Goal: Information Seeking & Learning: Learn about a topic

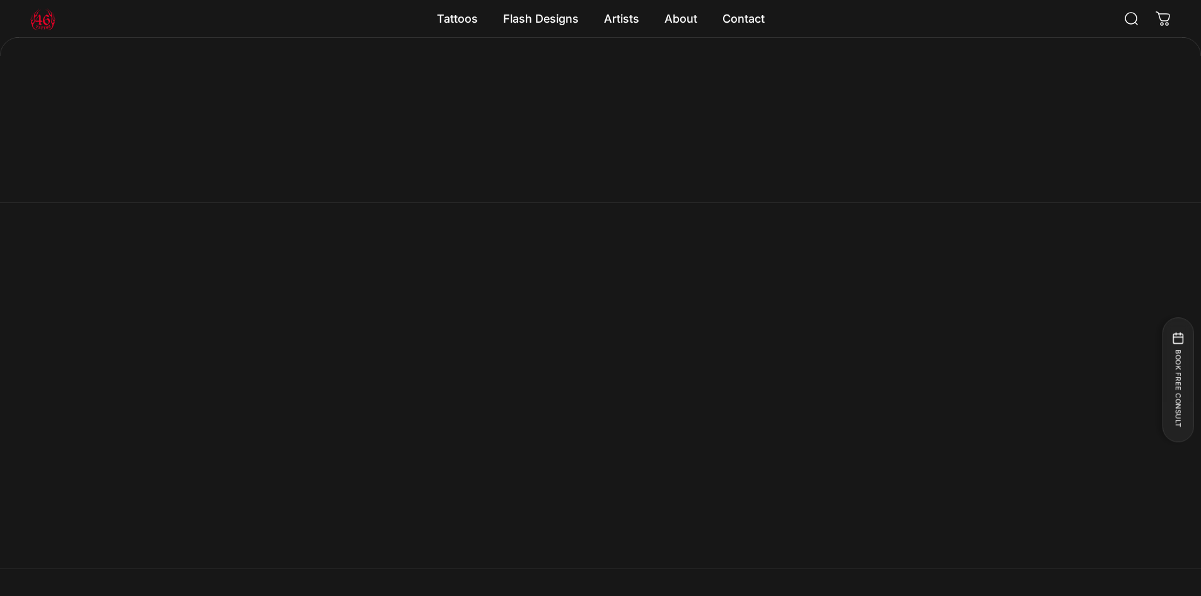
scroll to position [1068, 0]
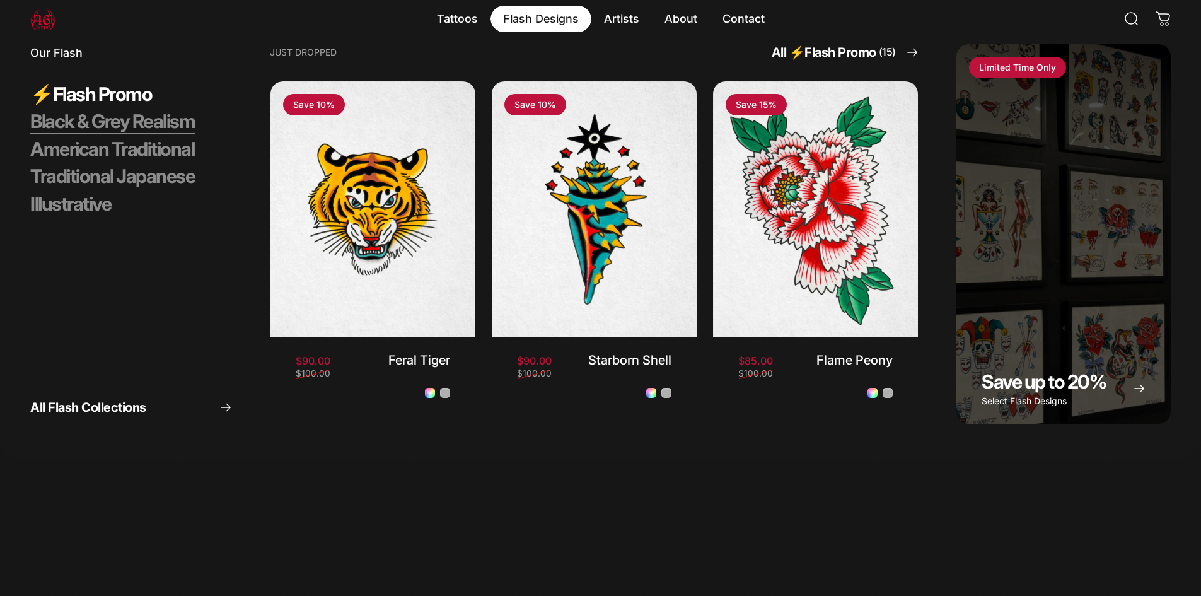
click at [153, 122] on span "Black & Grey Realism" at bounding box center [112, 122] width 165 height 24
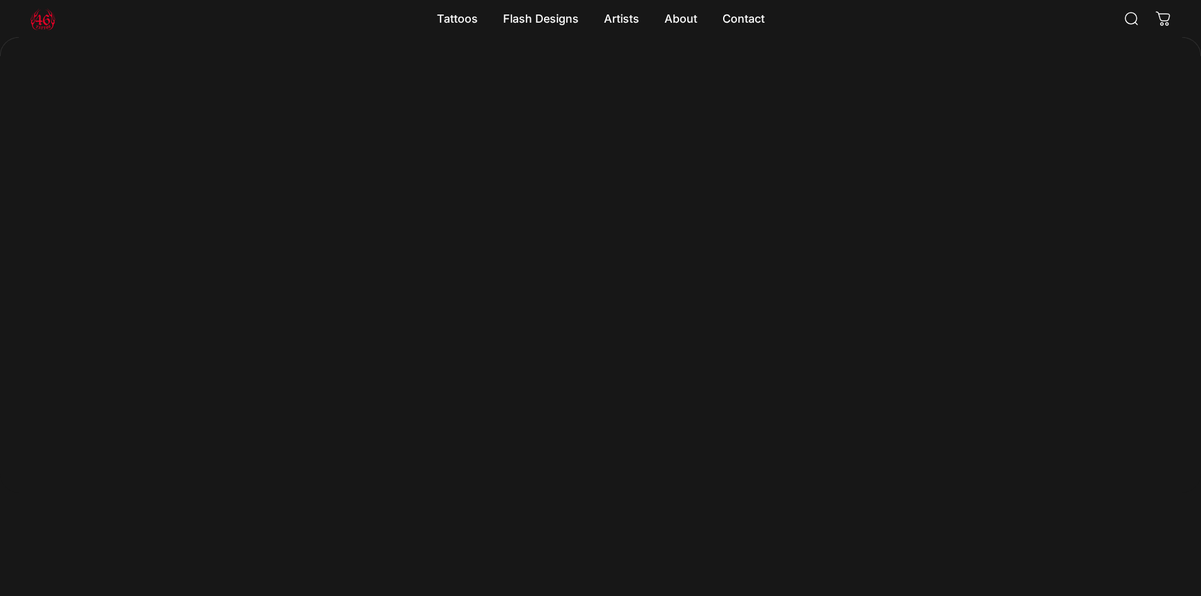
scroll to position [1131, 0]
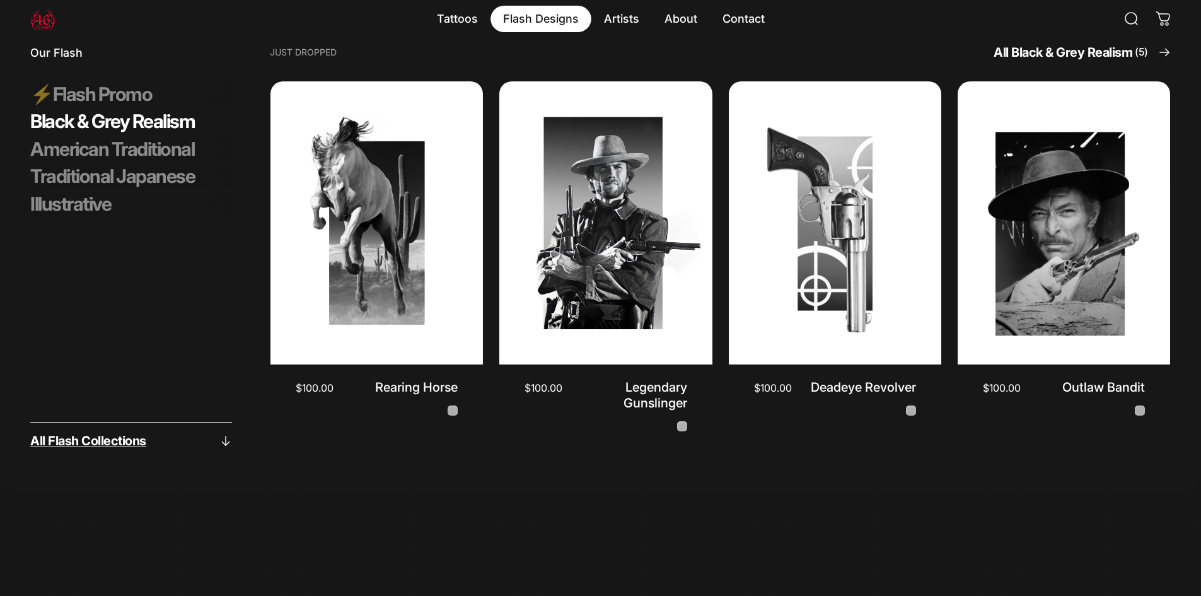
click at [176, 430] on link "All Flash Collections" at bounding box center [131, 439] width 202 height 35
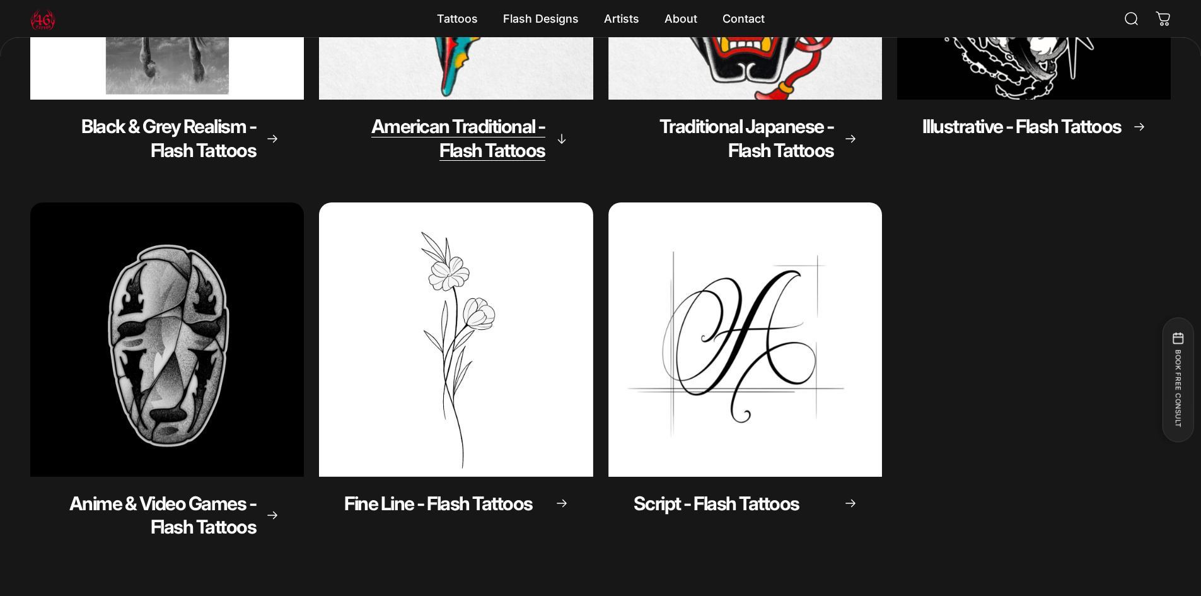
scroll to position [186, 0]
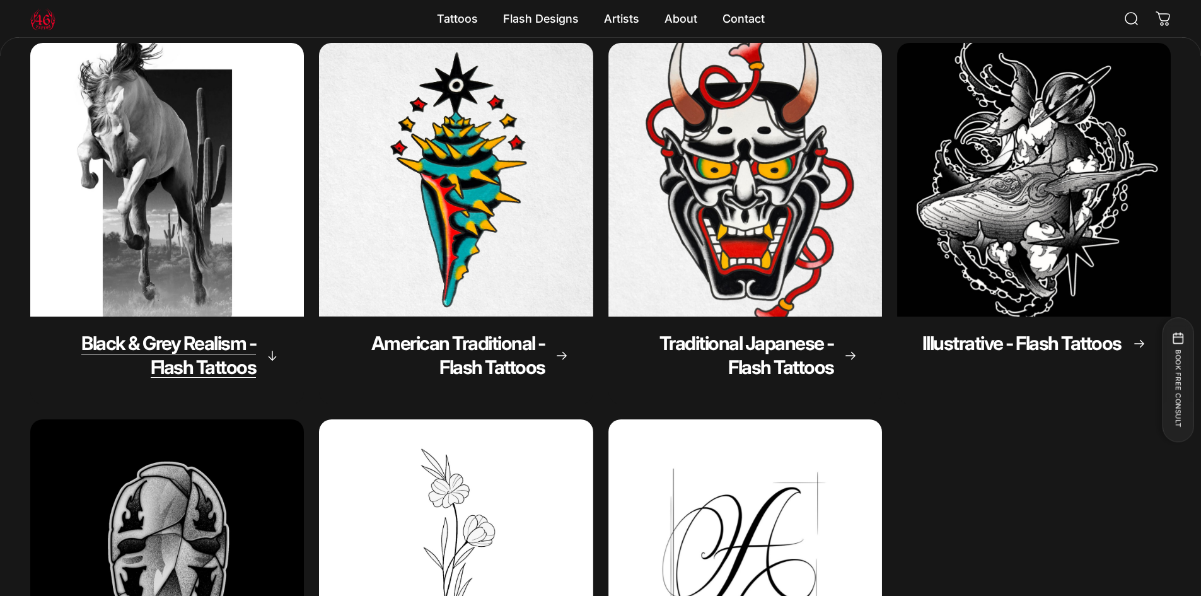
click at [222, 347] on span "Black & Grey Realism - Flash Tattoos" at bounding box center [168, 355] width 175 height 47
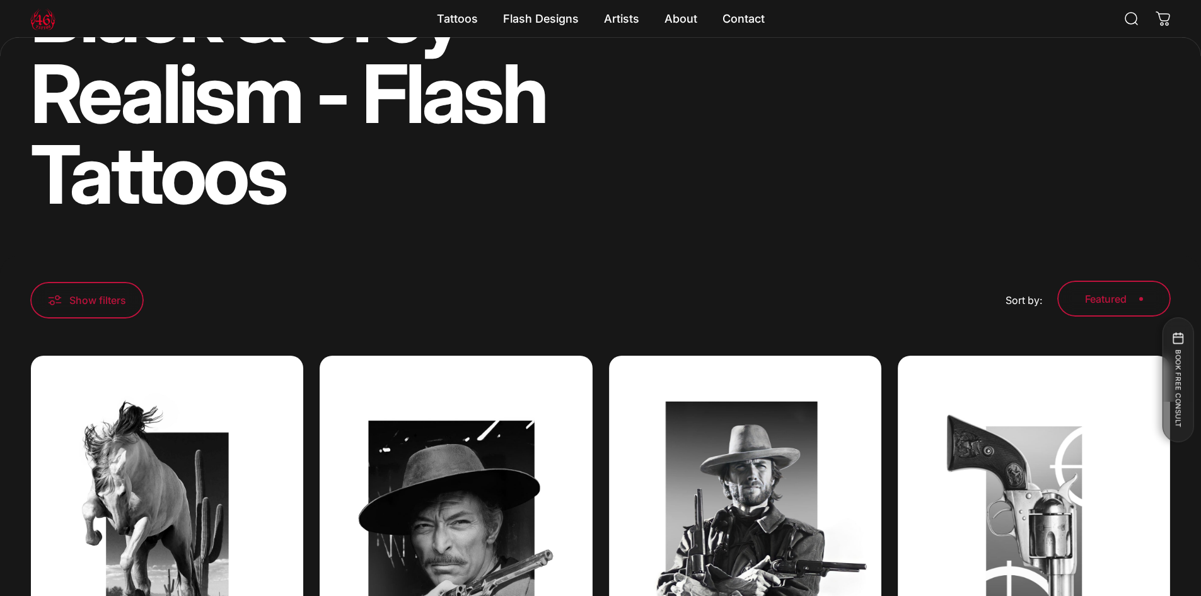
scroll to position [123, 0]
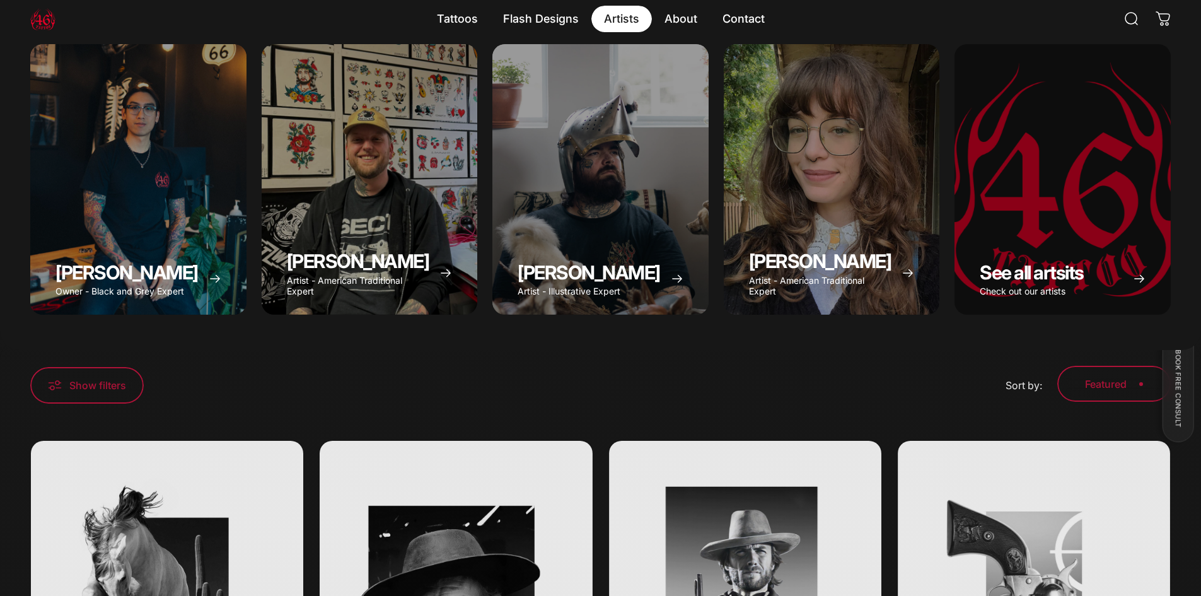
click at [625, 12] on magnet-element "Artists Artists" at bounding box center [621, 19] width 61 height 26
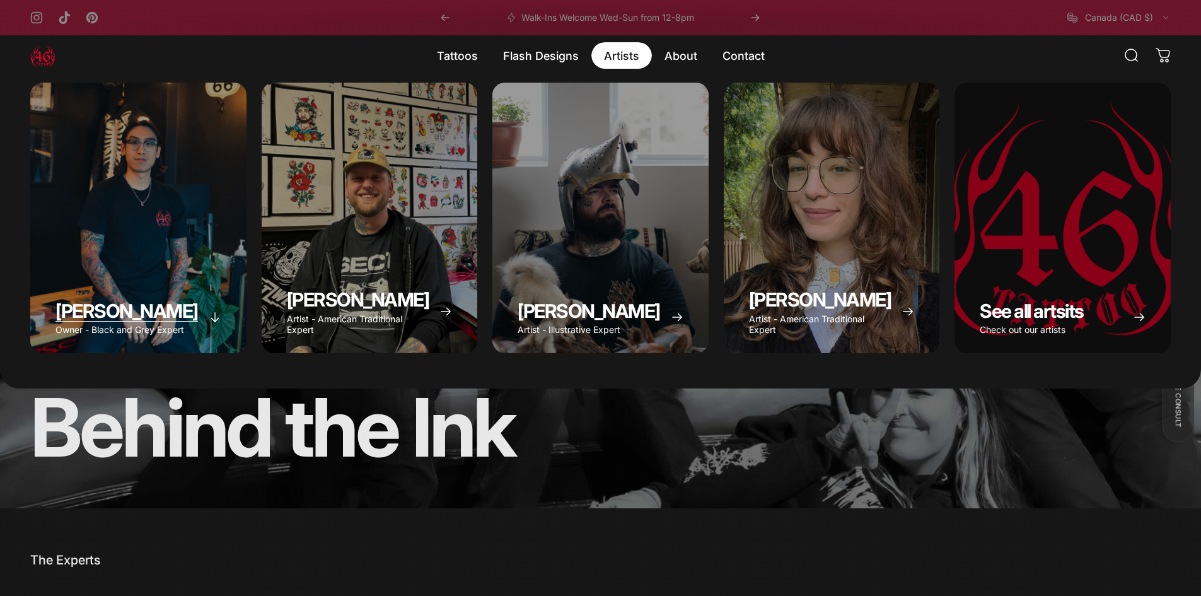
click at [159, 306] on span "[PERSON_NAME]" at bounding box center [126, 310] width 142 height 23
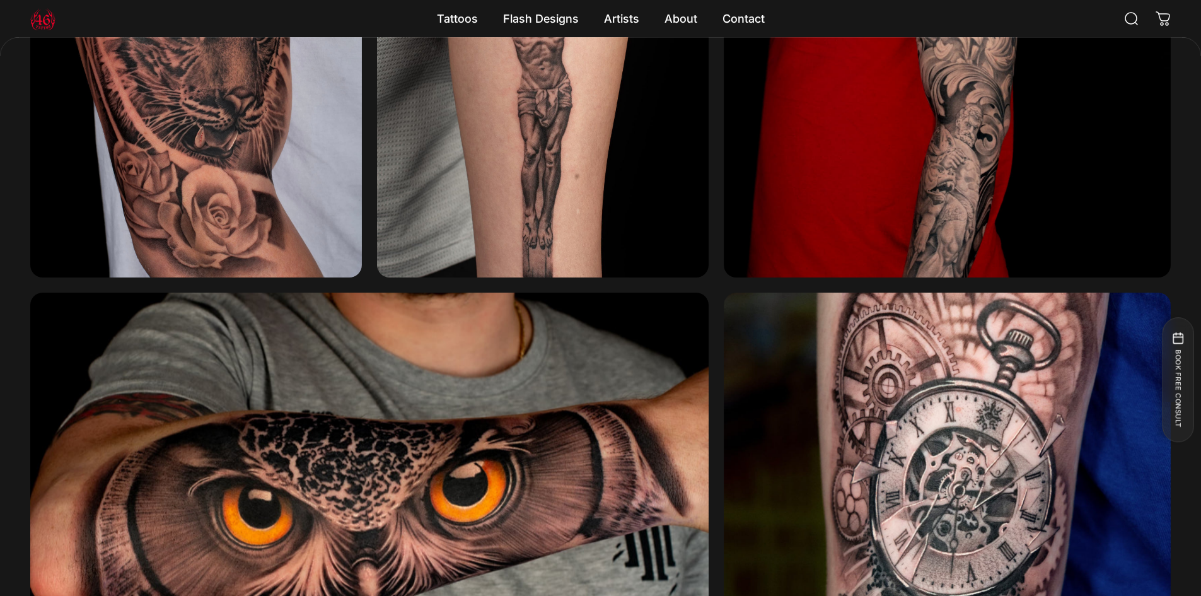
scroll to position [1699, 0]
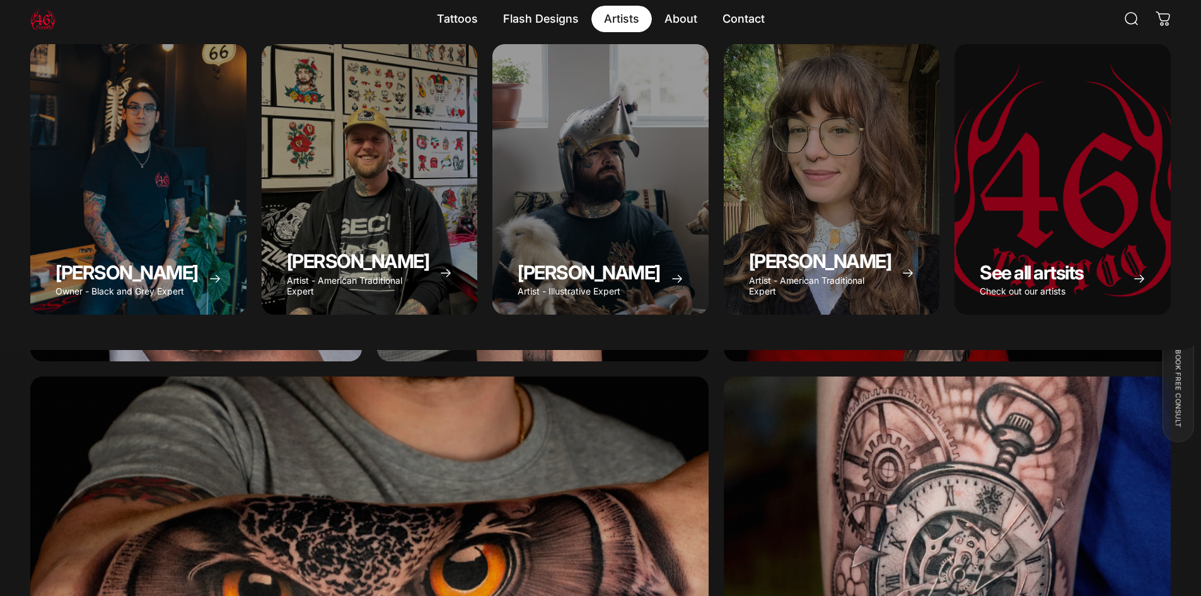
click at [630, 15] on magnet-element "Artists Artists" at bounding box center [621, 19] width 61 height 26
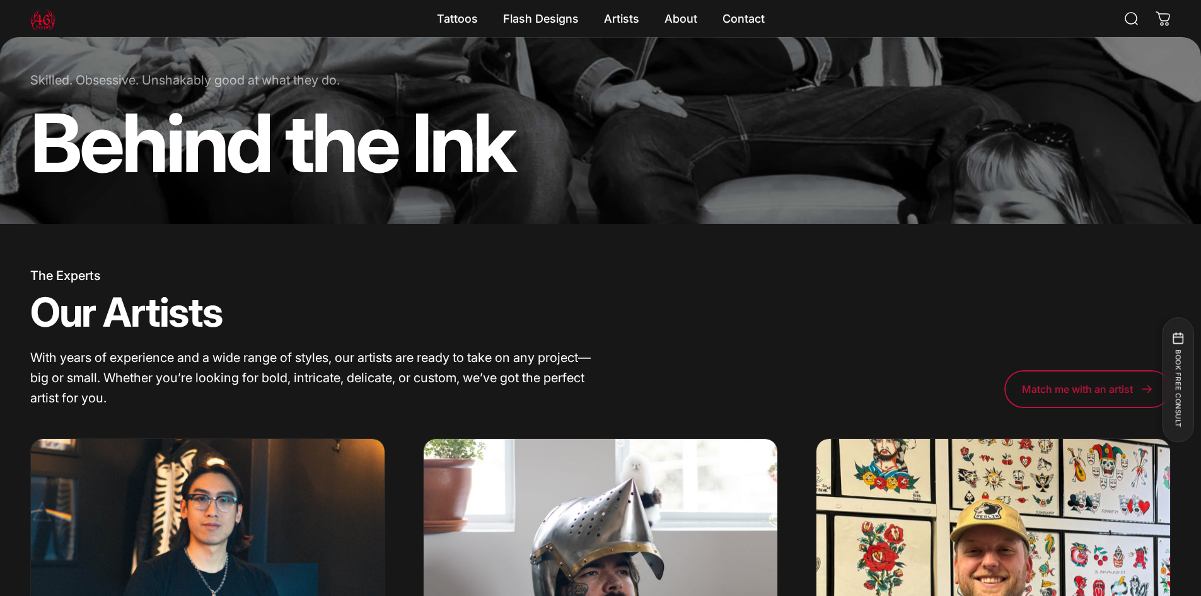
scroll to position [567, 0]
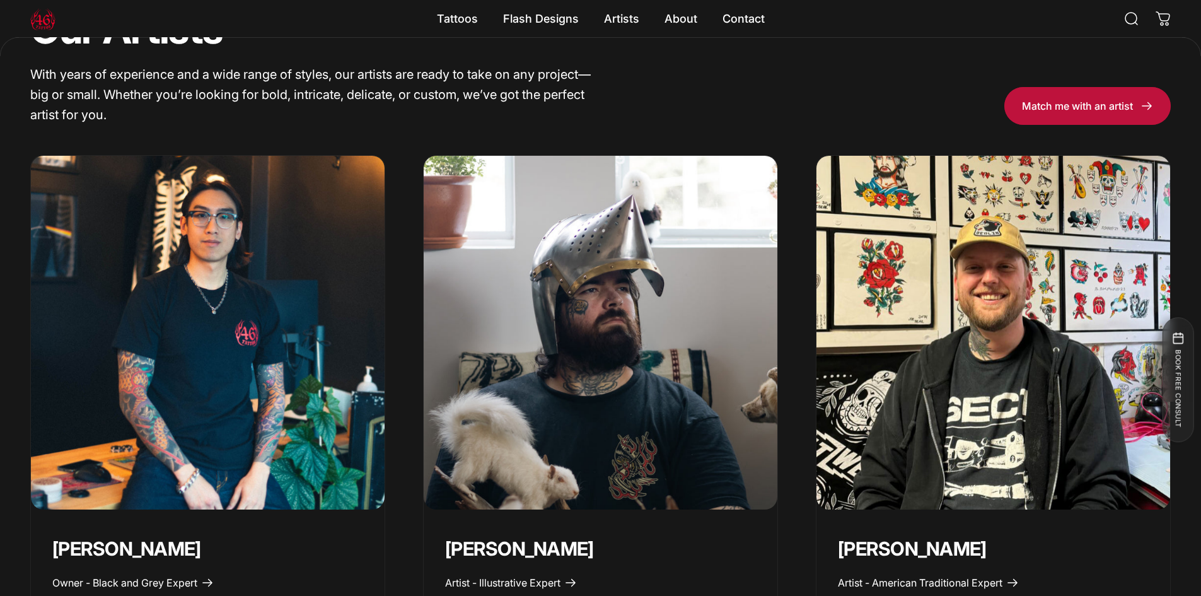
click at [1028, 107] on span at bounding box center [1087, 106] width 250 height 76
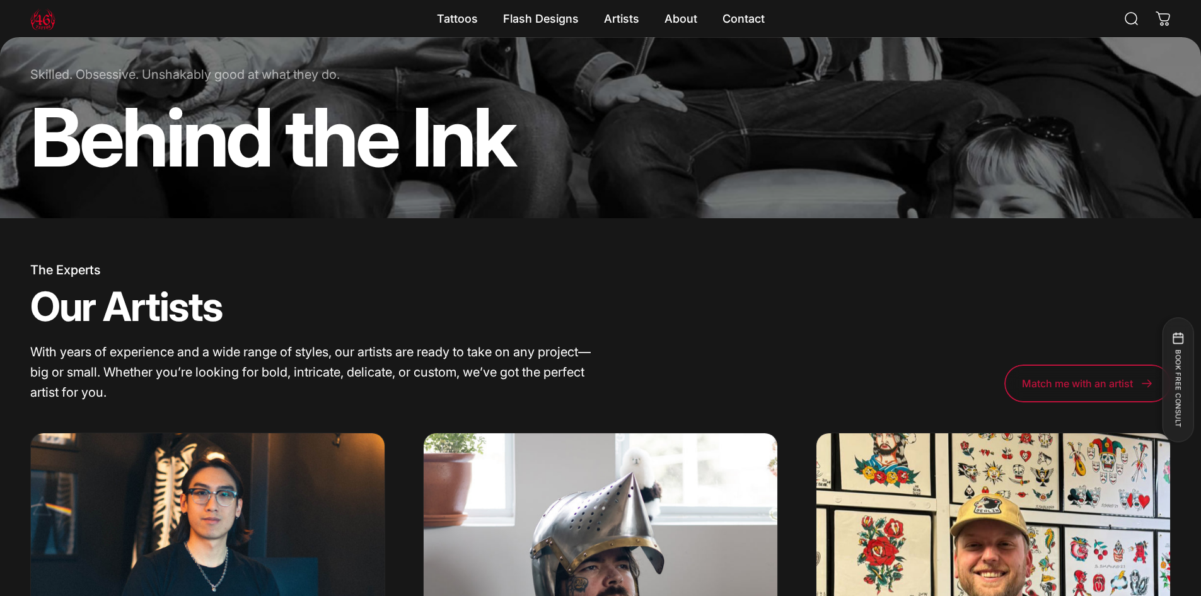
scroll to position [252, 0]
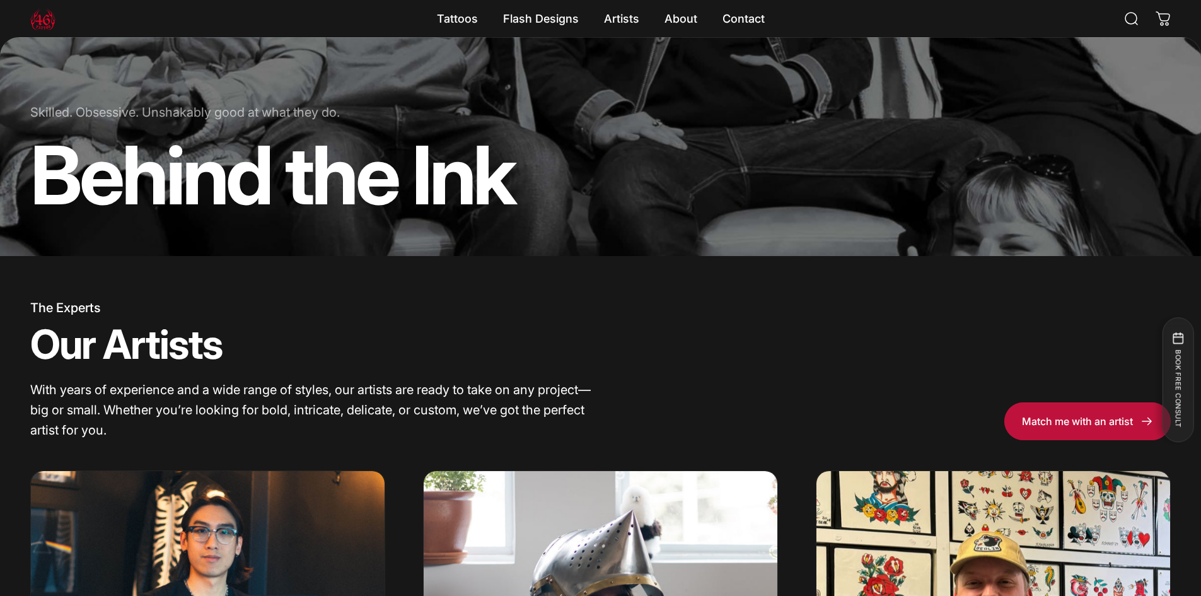
click at [1085, 415] on span at bounding box center [1087, 421] width 250 height 76
click at [1078, 415] on span at bounding box center [1087, 421] width 250 height 76
click at [1077, 415] on span at bounding box center [1087, 421] width 250 height 76
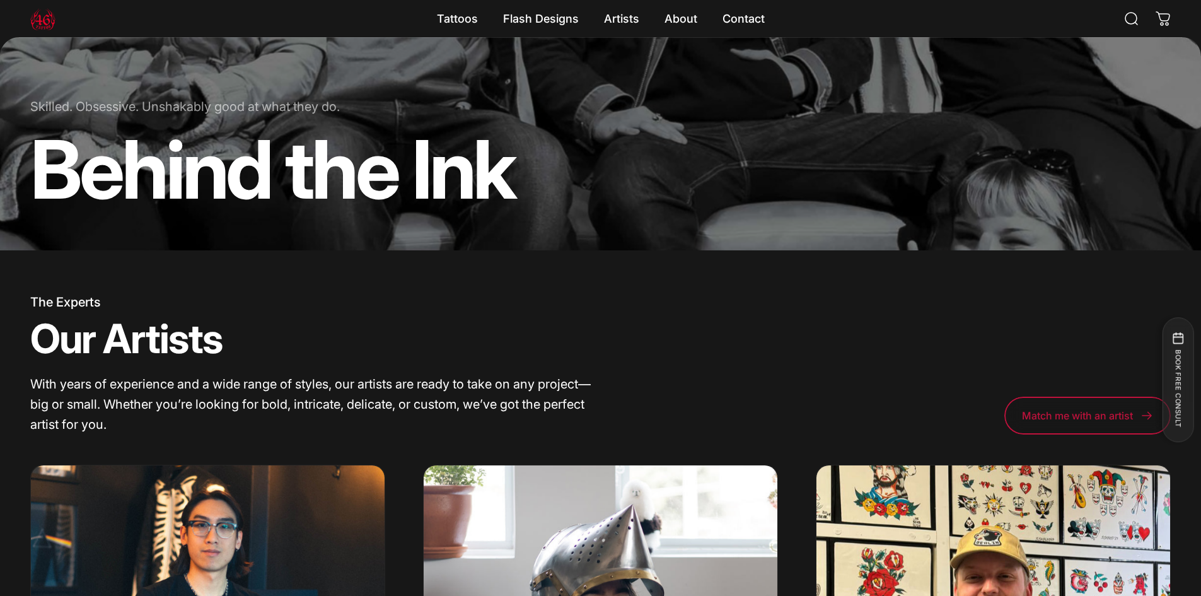
scroll to position [315, 0]
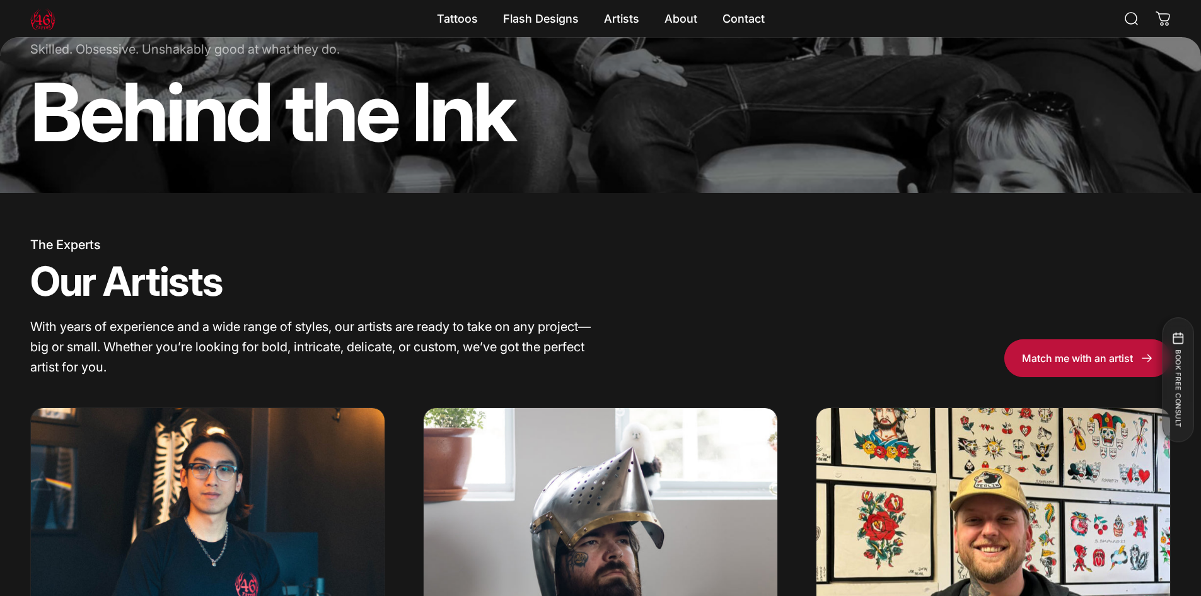
click at [1093, 368] on span at bounding box center [1087, 358] width 250 height 76
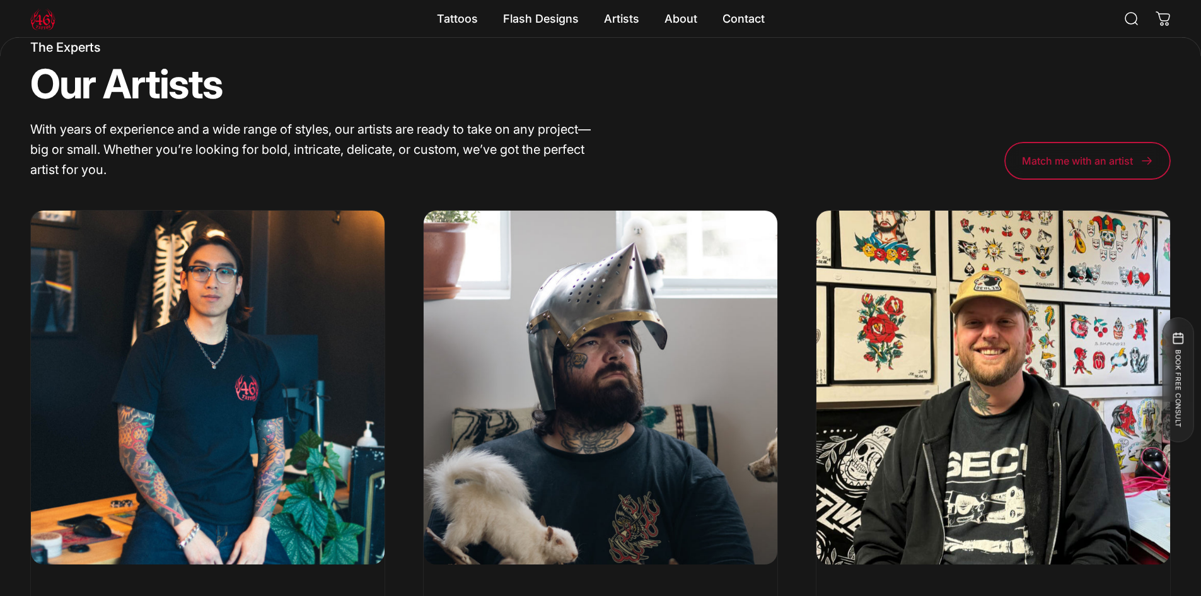
scroll to position [441, 0]
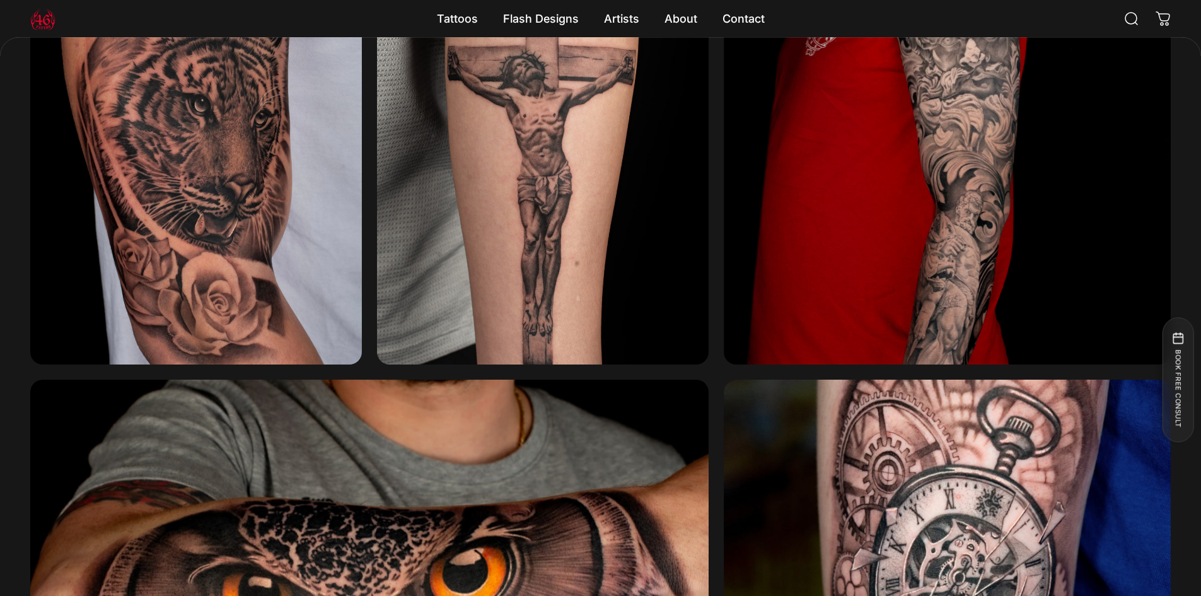
scroll to position [1695, 0]
